Goal: Task Accomplishment & Management: Complete application form

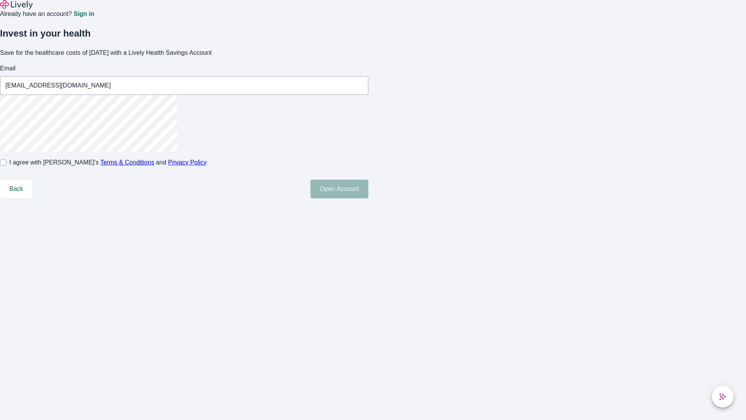
click at [6, 166] on input "I agree with Lively’s Terms & Conditions and Privacy Policy" at bounding box center [3, 162] width 6 height 6
checkbox input "true"
click at [368, 198] on button "Open Account" at bounding box center [339, 189] width 58 height 19
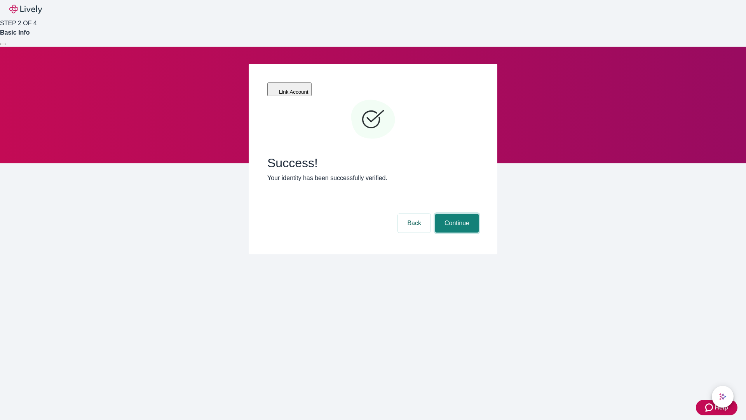
click at [456, 214] on button "Continue" at bounding box center [457, 223] width 44 height 19
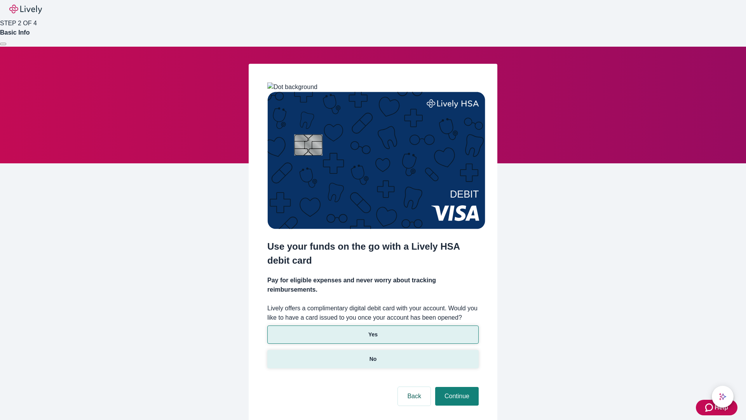
click at [373, 355] on p "No" at bounding box center [373, 359] width 7 height 8
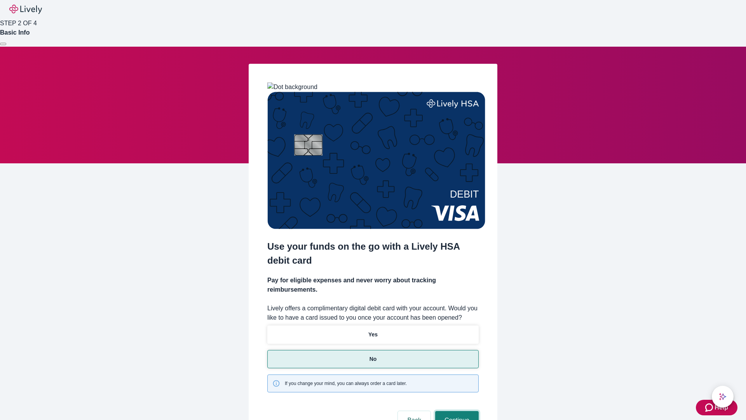
click at [456, 411] on button "Continue" at bounding box center [457, 420] width 44 height 19
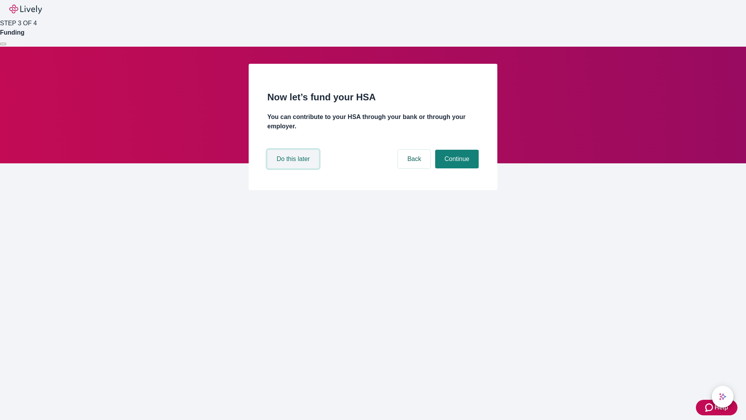
click at [294, 168] on button "Do this later" at bounding box center [293, 159] width 52 height 19
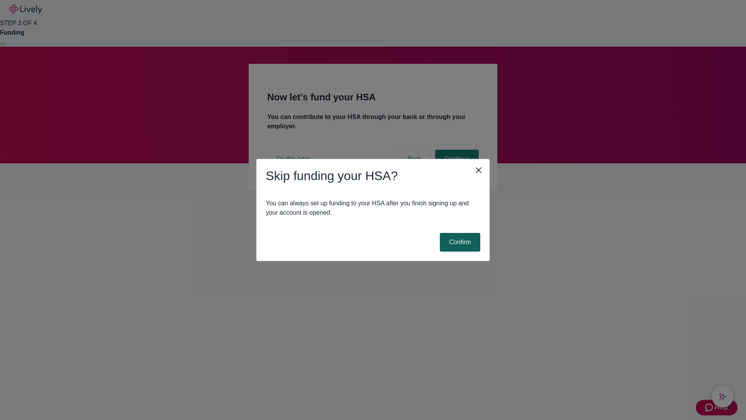
click at [459, 242] on button "Confirm" at bounding box center [460, 242] width 40 height 19
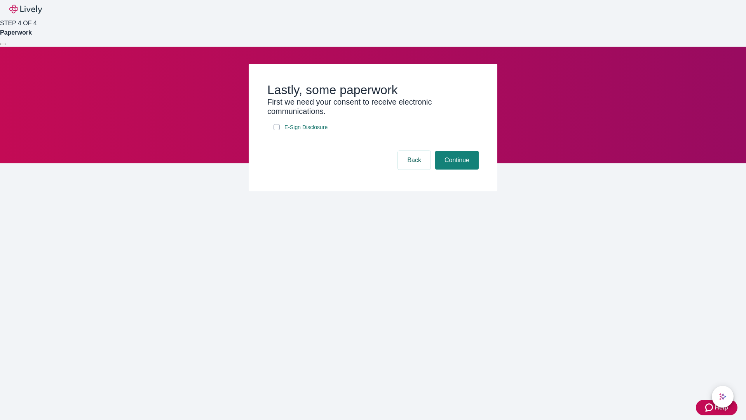
click at [277, 130] on input "E-Sign Disclosure" at bounding box center [277, 127] width 6 height 6
checkbox input "true"
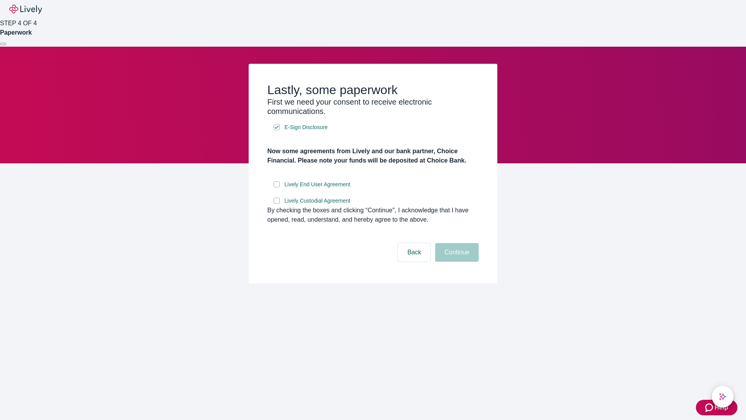
click at [277, 187] on input "Lively End User Agreement" at bounding box center [277, 184] width 6 height 6
checkbox input "true"
click at [277, 204] on input "Lively Custodial Agreement" at bounding box center [277, 200] width 6 height 6
checkbox input "true"
click at [456, 261] on button "Continue" at bounding box center [457, 252] width 44 height 19
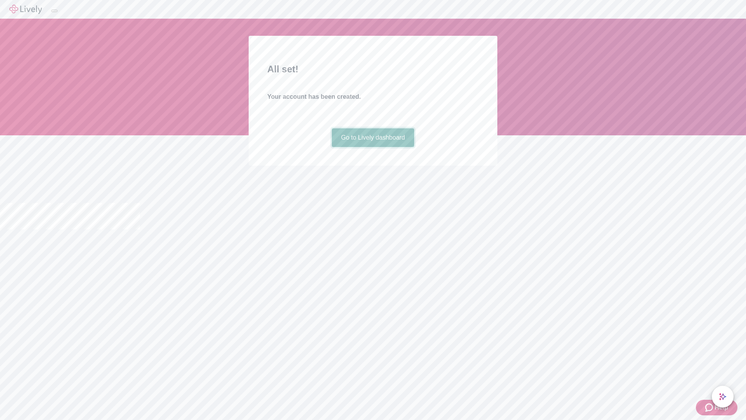
click at [373, 147] on link "Go to Lively dashboard" at bounding box center [373, 137] width 83 height 19
